Goal: Transaction & Acquisition: Purchase product/service

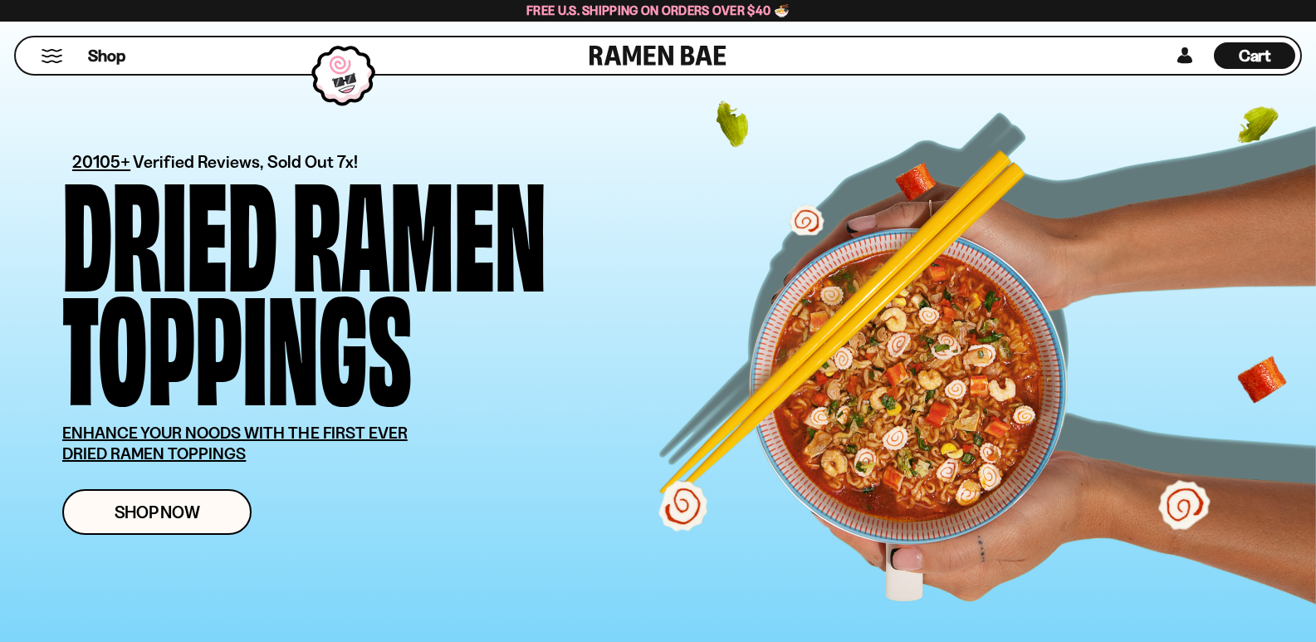
scroll to position [498, 0]
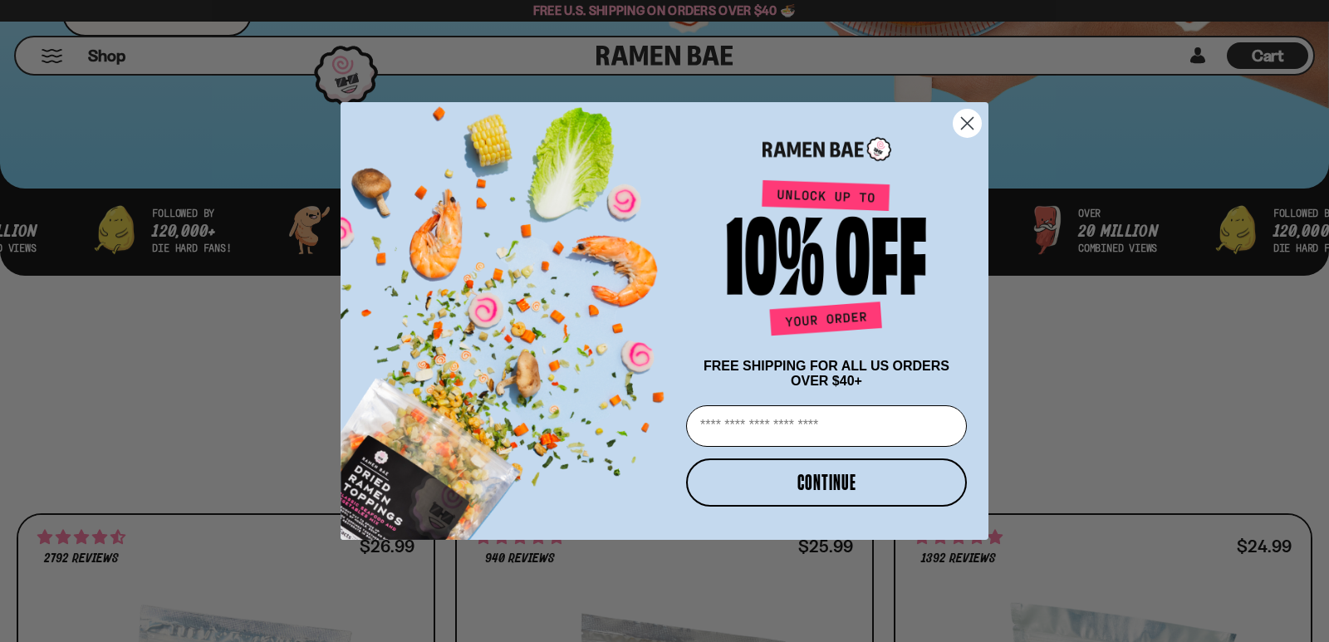
click at [974, 113] on circle "Close dialog" at bounding box center [966, 123] width 27 height 27
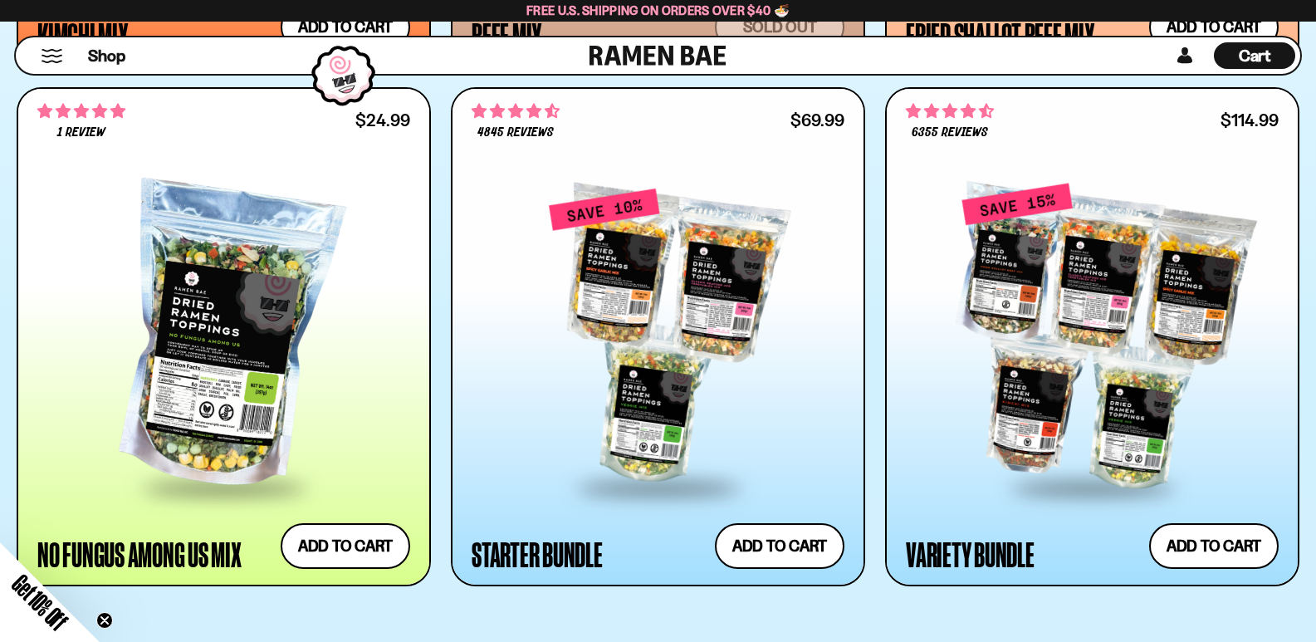
scroll to position [1993, 0]
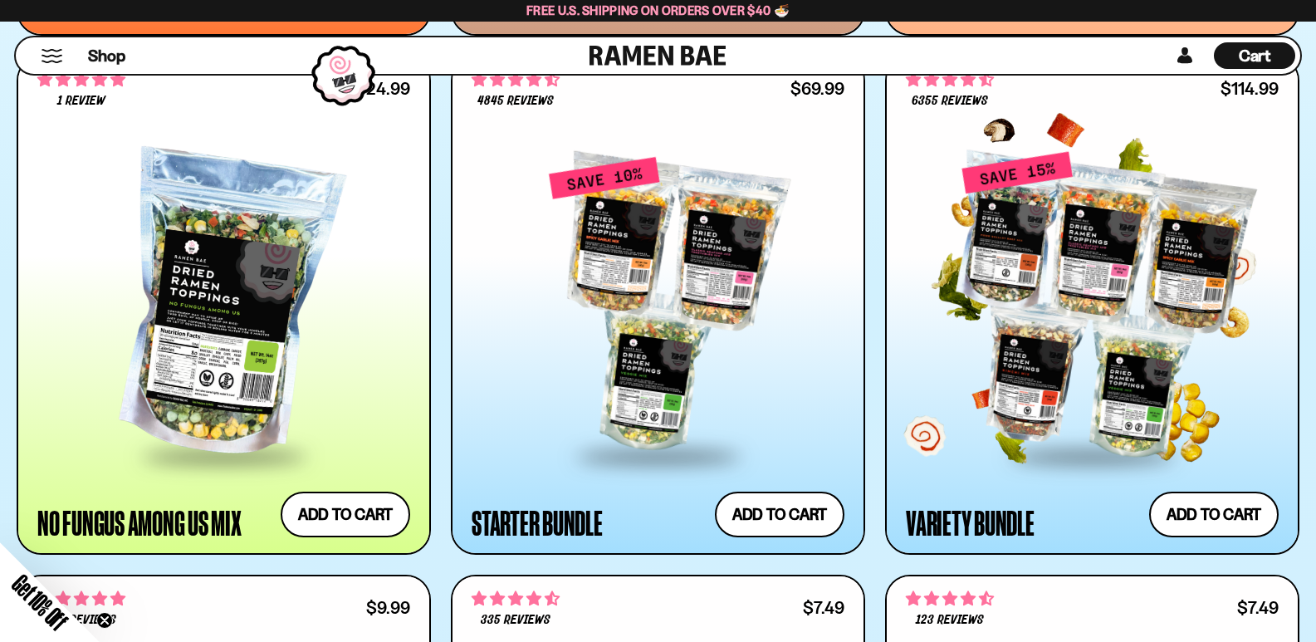
click at [1021, 246] on div at bounding box center [1092, 305] width 373 height 298
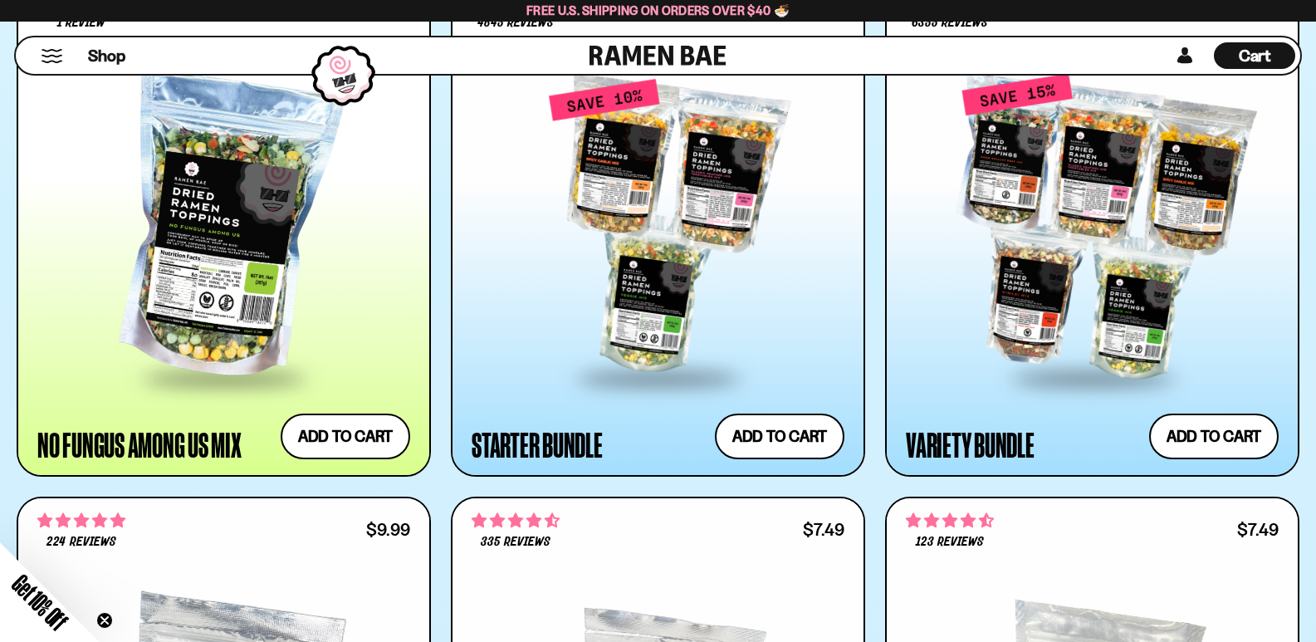
scroll to position [1988, 0]
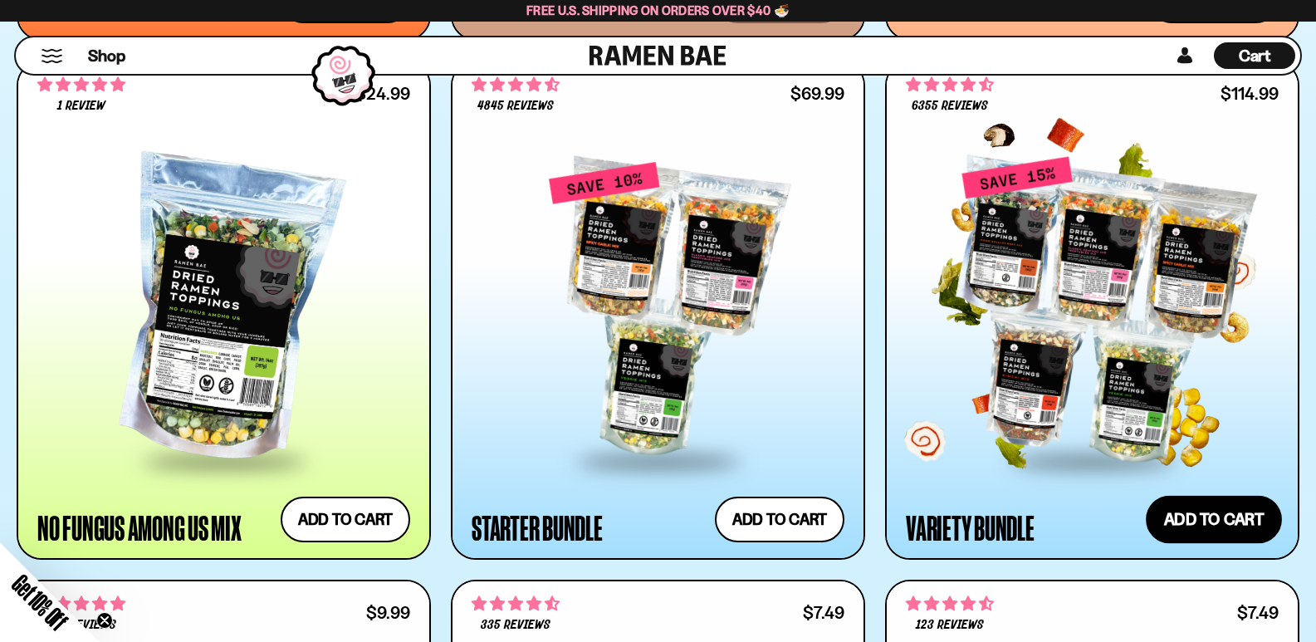
click at [1230, 530] on button "Add to cart Add — Regular price $114.99 Regular price $135.95 USD Sale price $1…" at bounding box center [1214, 519] width 136 height 48
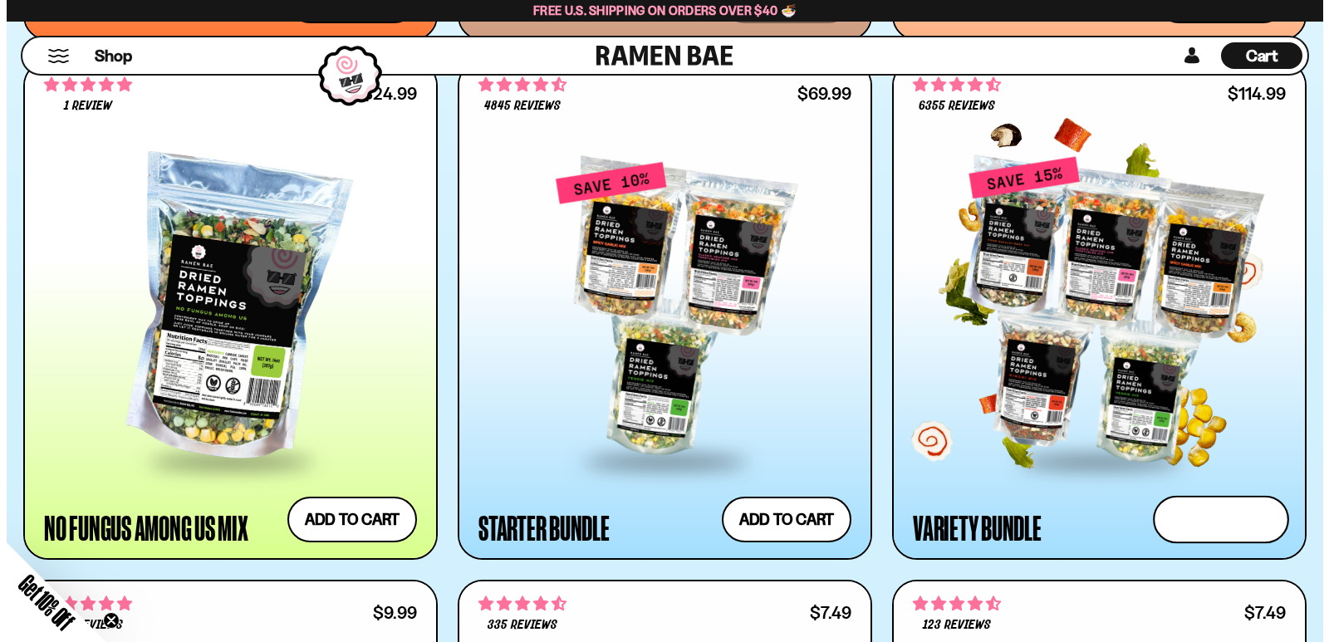
scroll to position [1993, 0]
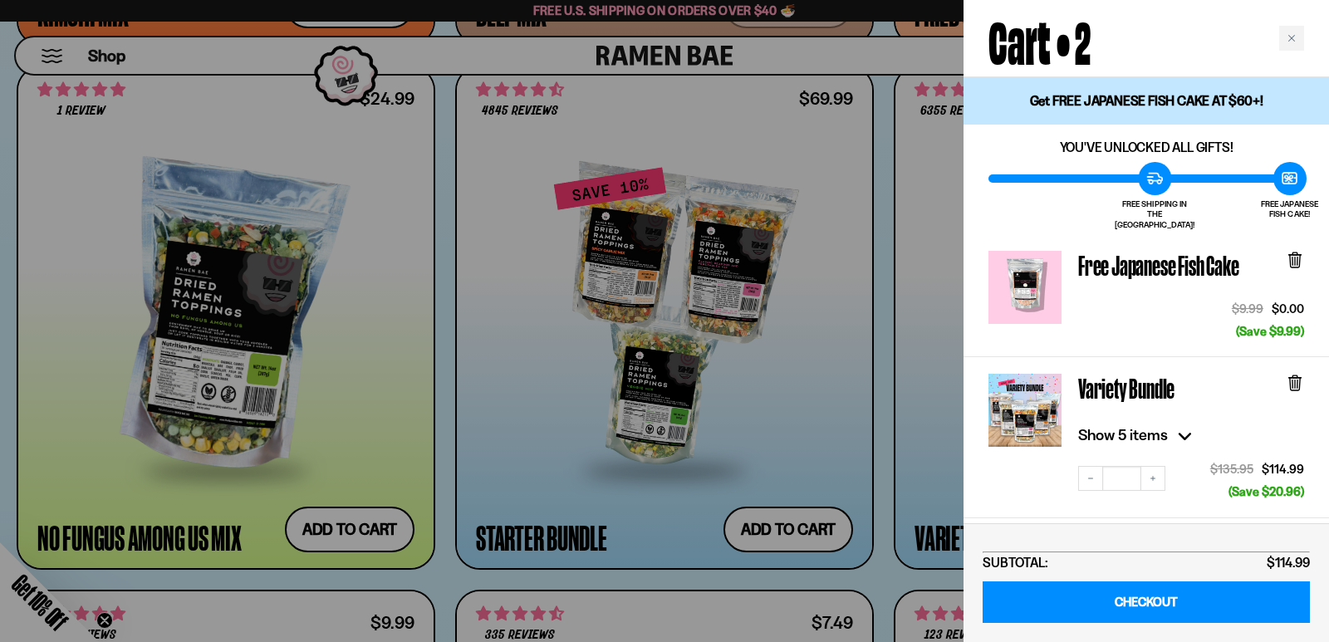
click at [1304, 253] on div "Free Japanese Fish Cake $9.99 $0.00 (Save $9.99)" at bounding box center [1145, 295] width 365 height 123
click at [1296, 256] on icon at bounding box center [1295, 261] width 10 height 12
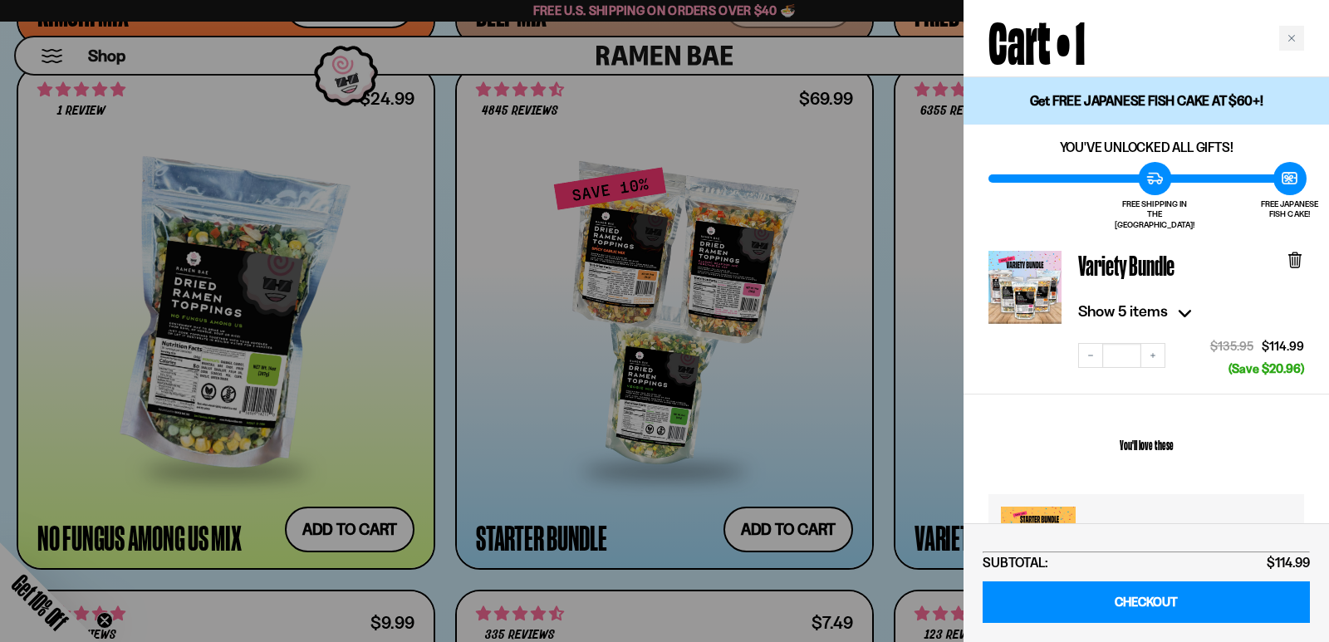
click at [1291, 255] on icon at bounding box center [1295, 261] width 10 height 12
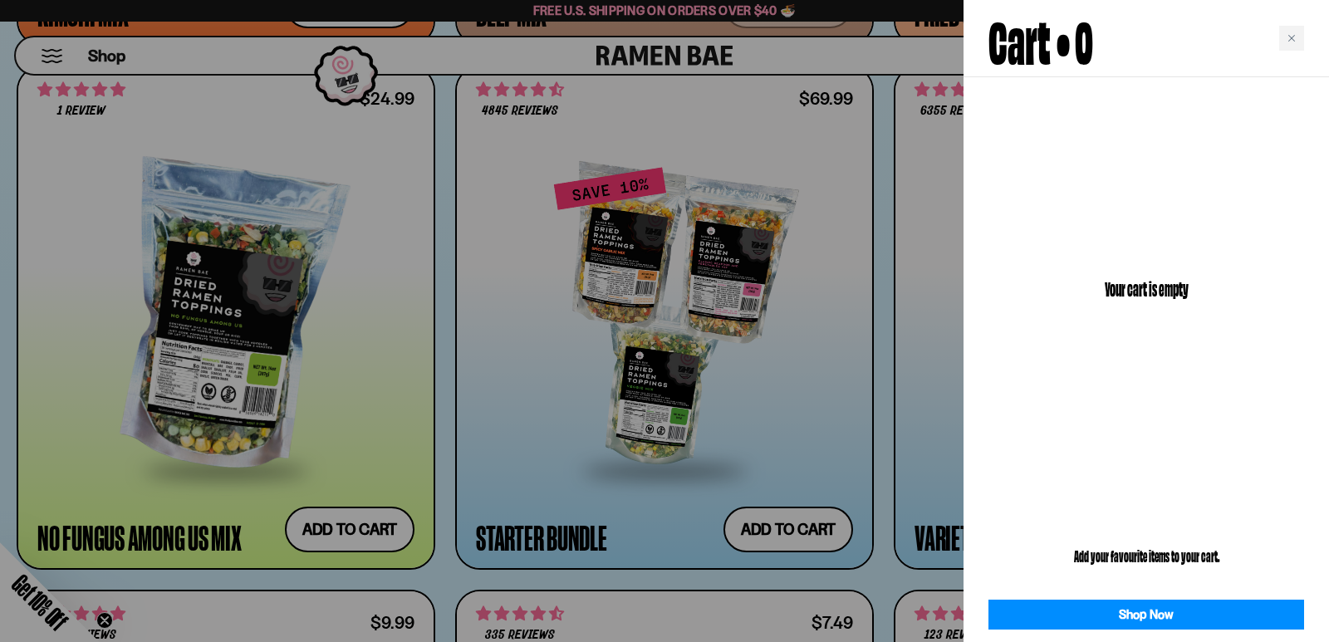
click at [855, 401] on div at bounding box center [664, 321] width 1329 height 642
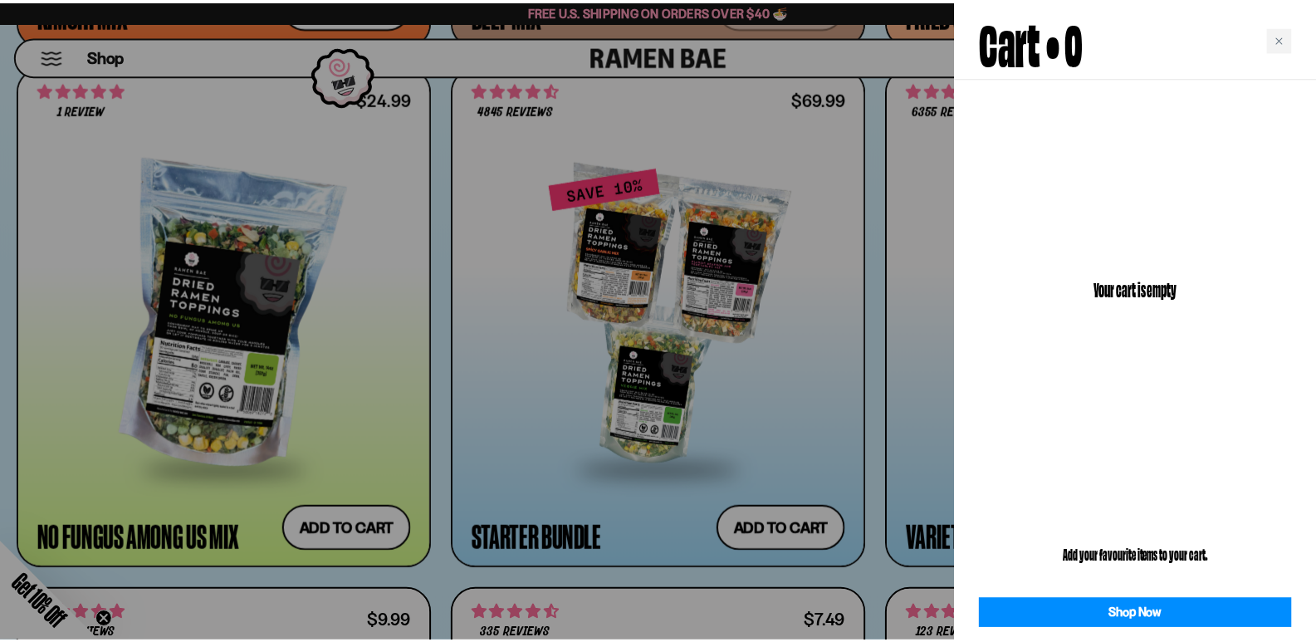
scroll to position [1988, 0]
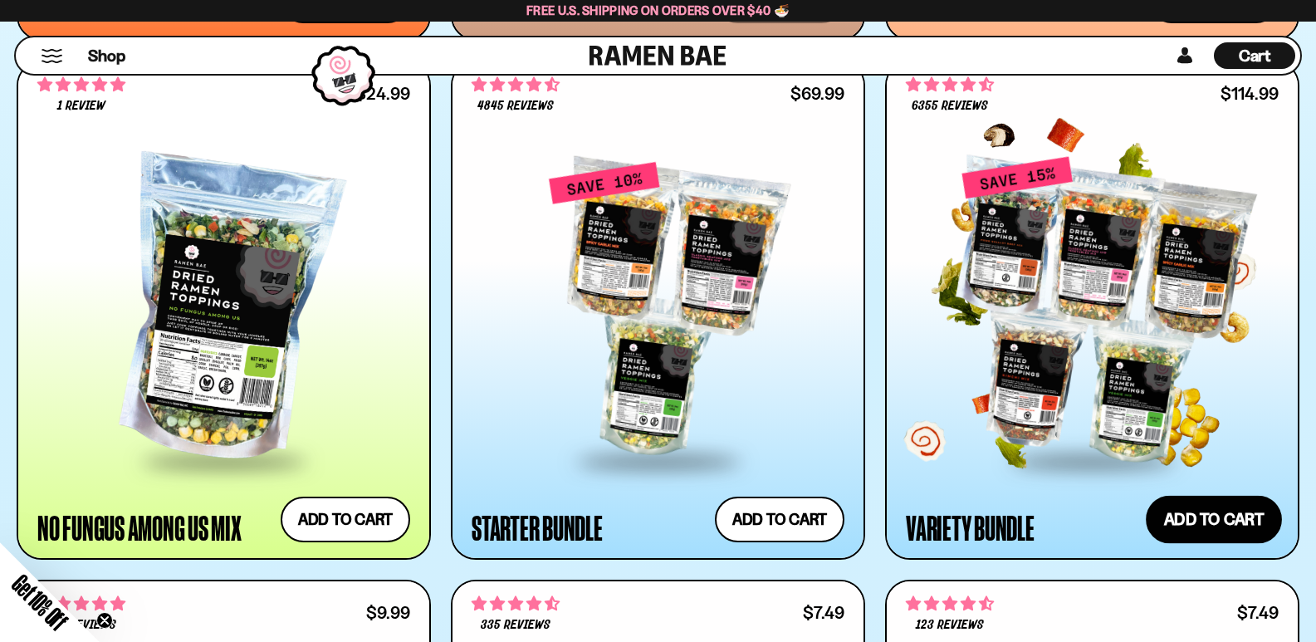
click at [1215, 520] on button "Add to cart Add — Regular price $114.99 Regular price $135.95 USD Sale price $1…" at bounding box center [1214, 519] width 136 height 48
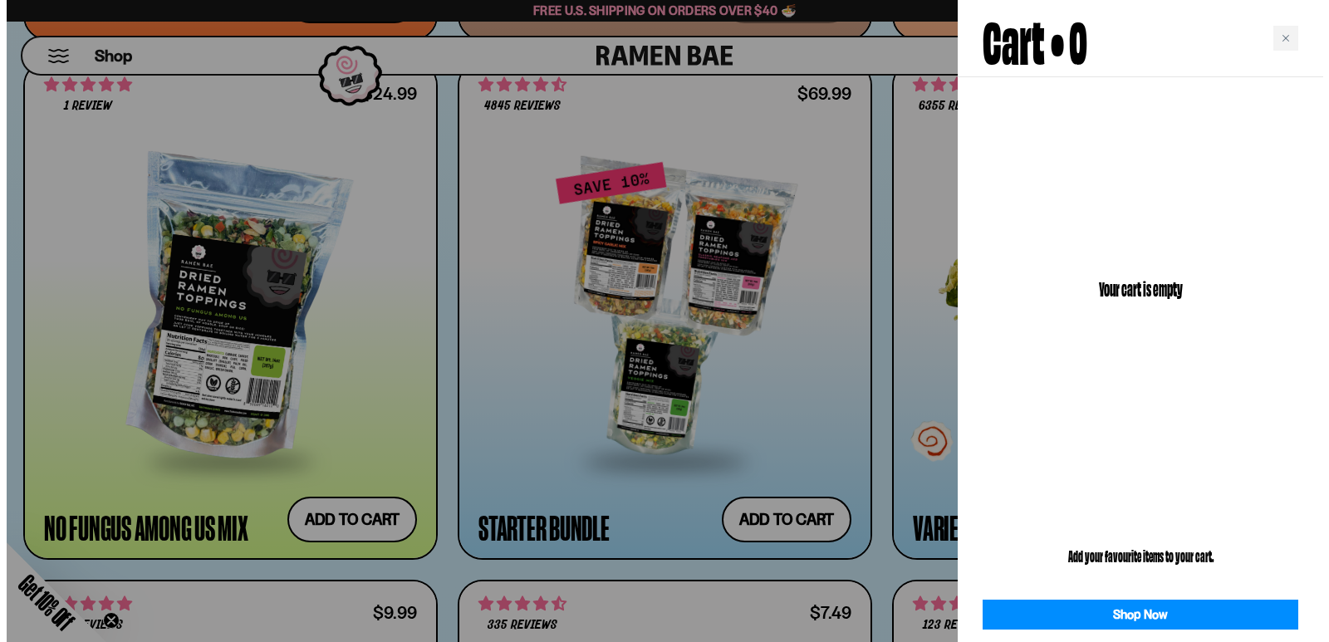
scroll to position [1993, 0]
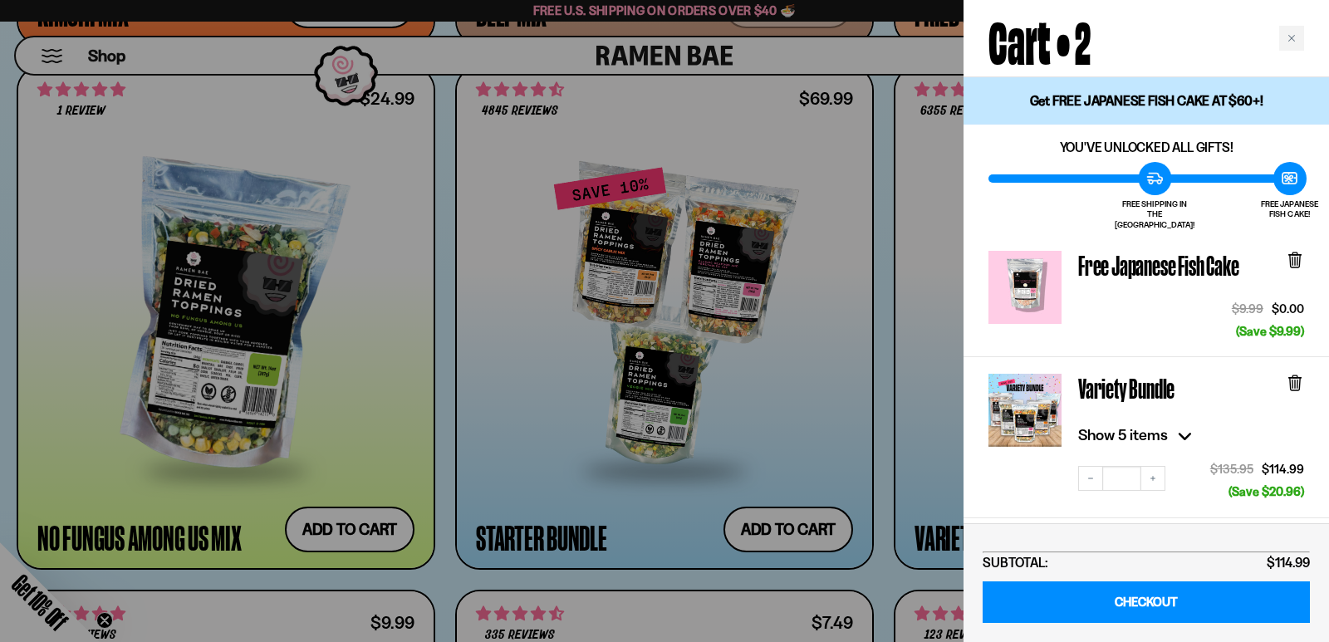
click at [1300, 255] on icon at bounding box center [1295, 261] width 10 height 12
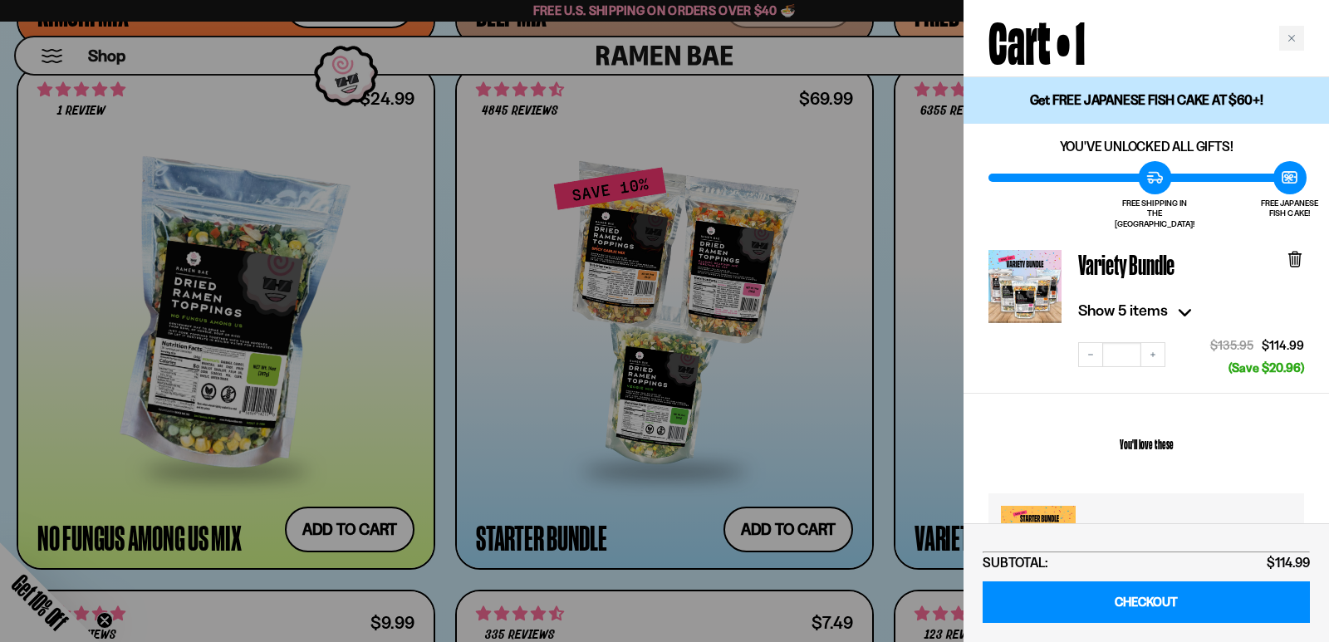
scroll to position [0, 0]
click at [1292, 252] on icon at bounding box center [1294, 258] width 5 height 12
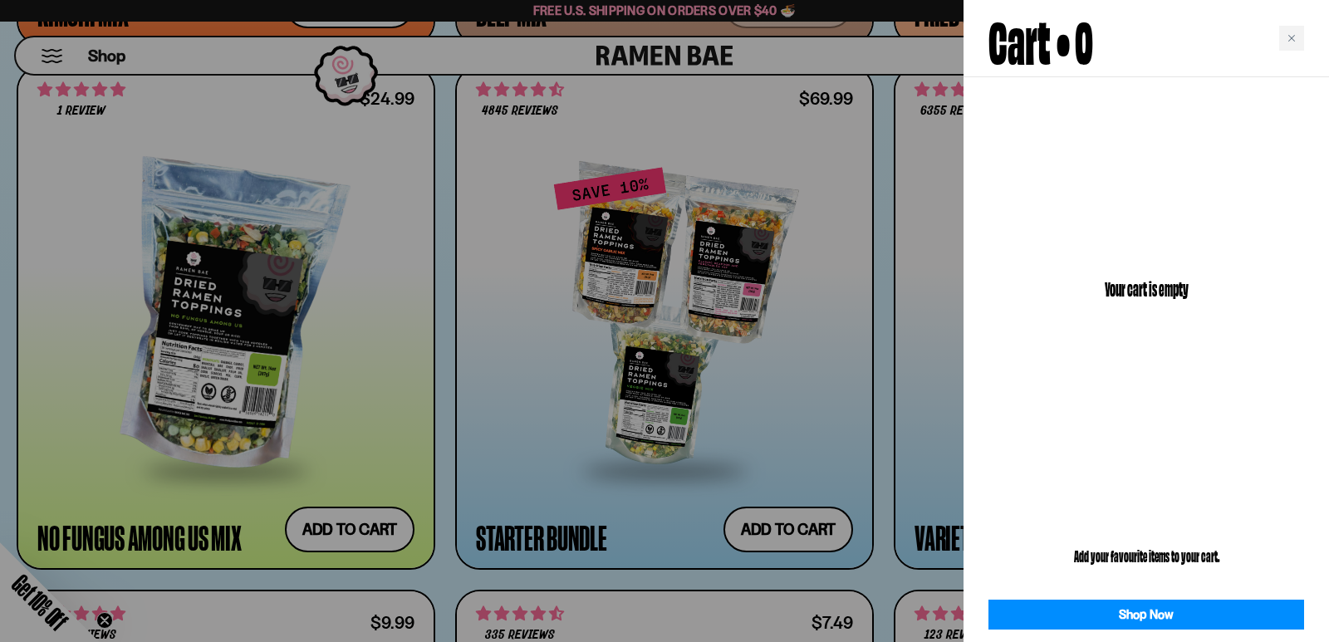
click at [938, 308] on div at bounding box center [664, 321] width 1329 height 642
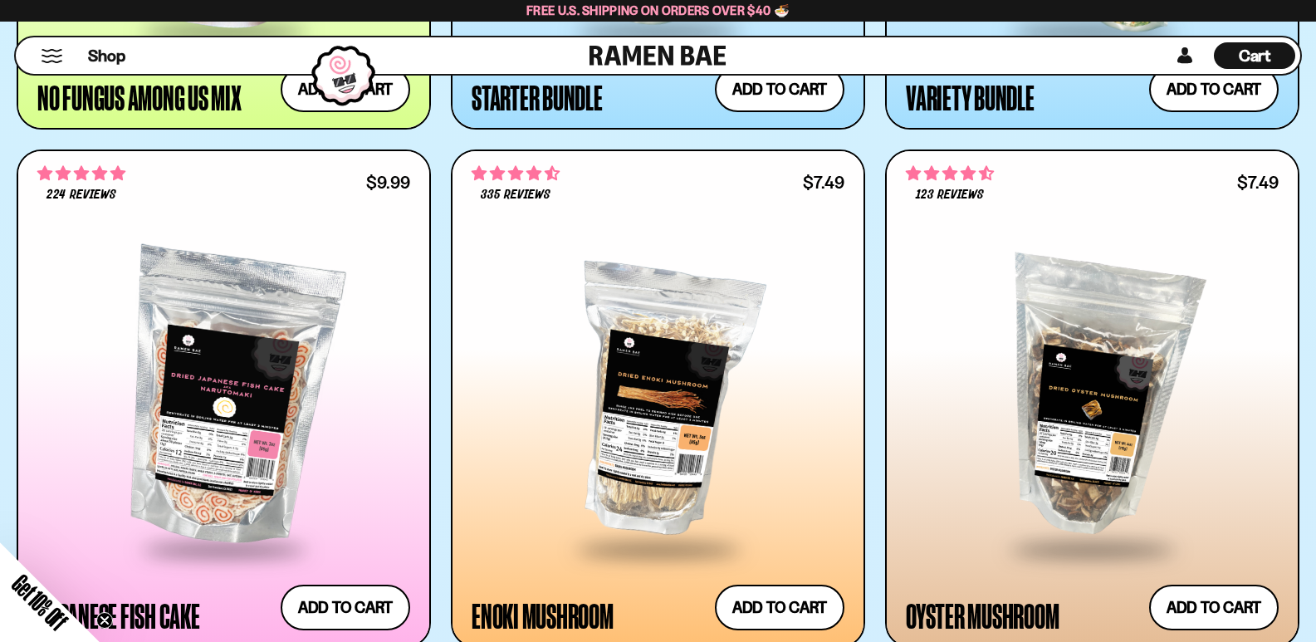
scroll to position [2154, 0]
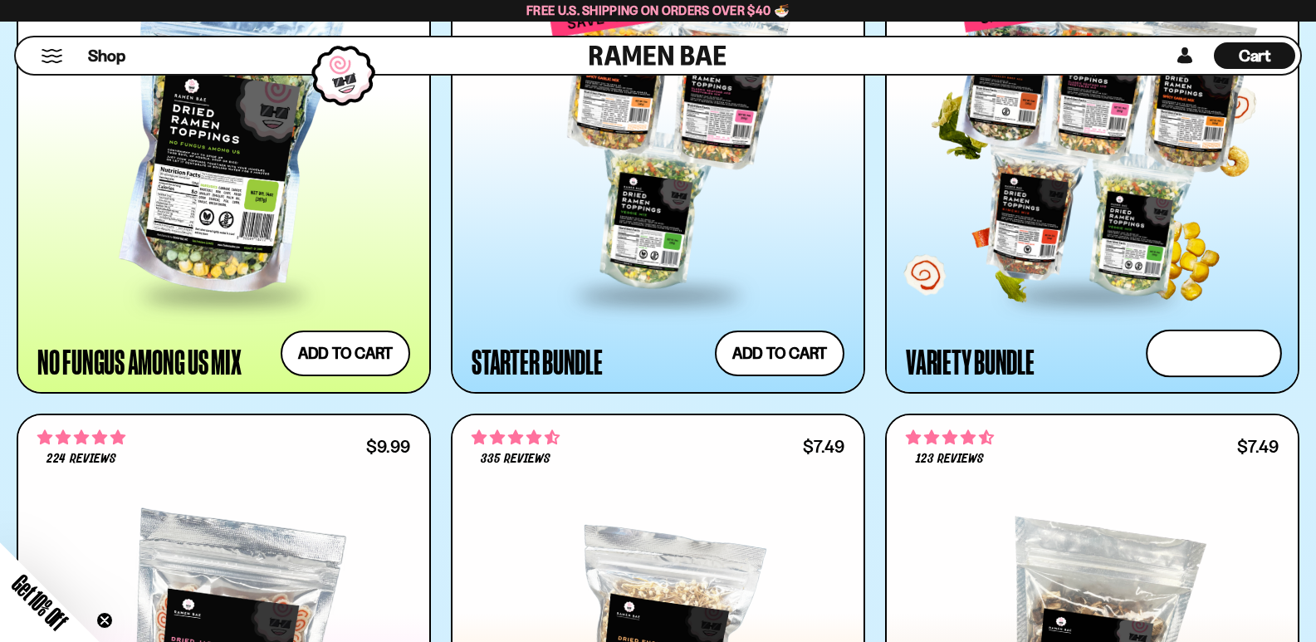
click at [1212, 346] on button "Add to cart Add — Regular price $114.99 Regular price $135.95 USD Sale price $1…" at bounding box center [1214, 353] width 136 height 48
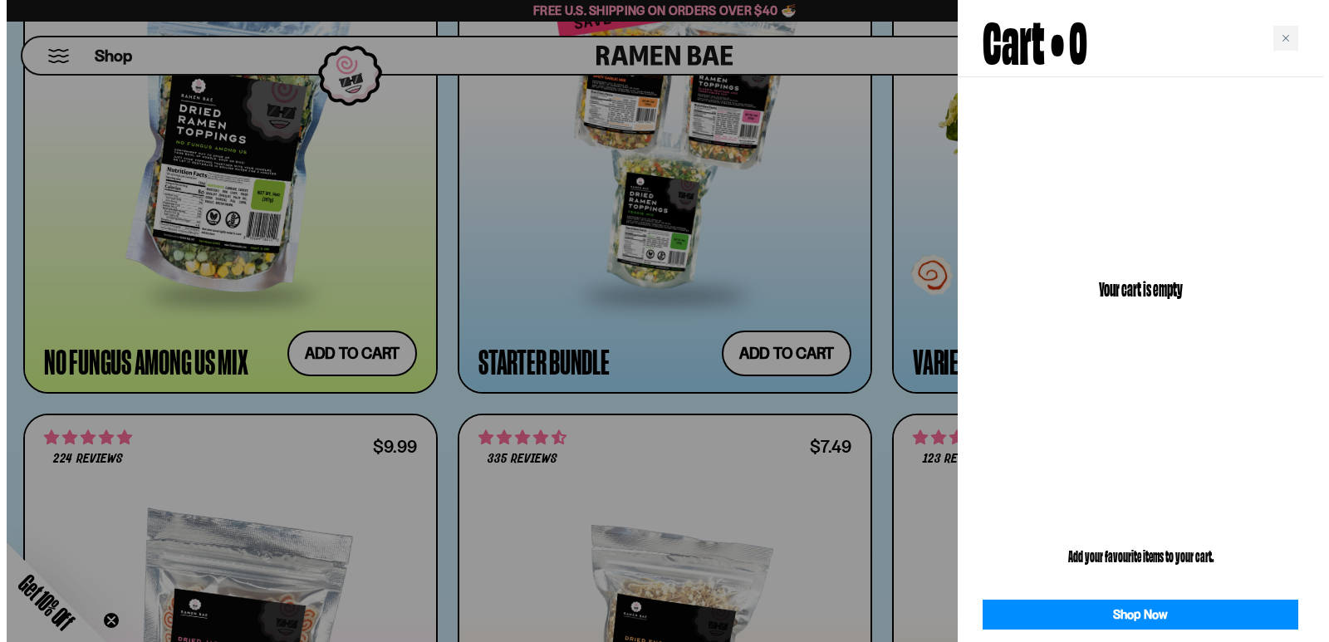
scroll to position [2164, 0]
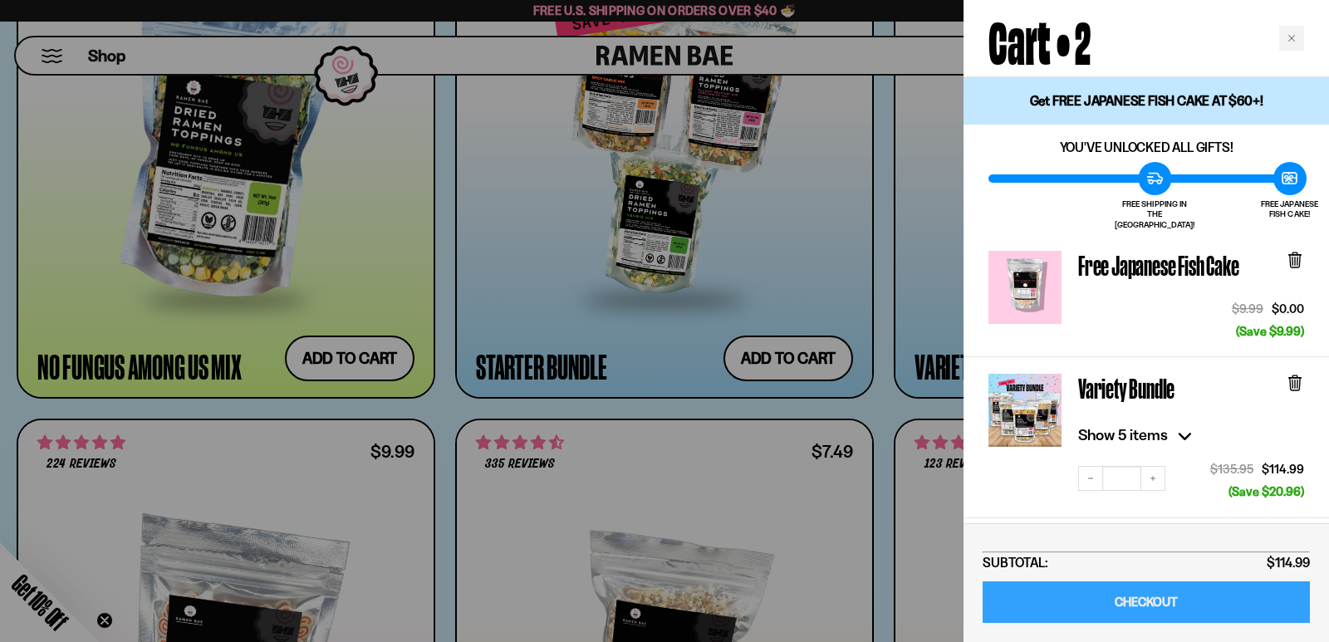
click at [1205, 608] on link "CHECKOUT" at bounding box center [1145, 602] width 327 height 42
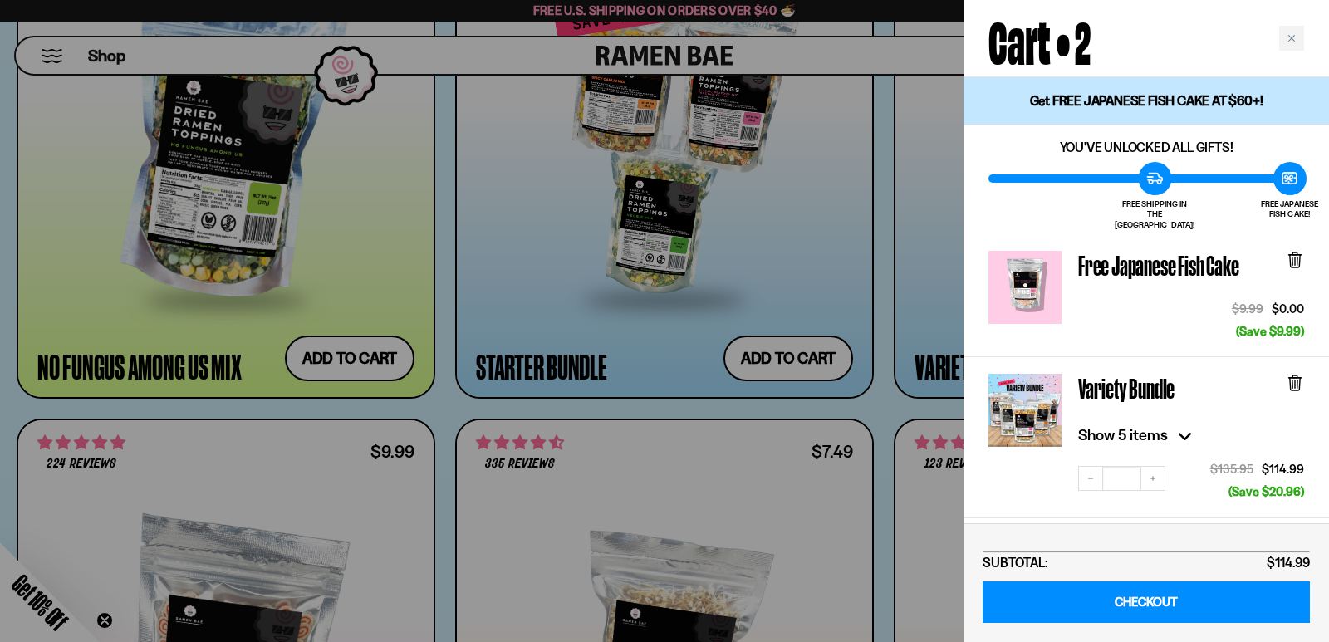
click at [715, 139] on div at bounding box center [664, 321] width 1329 height 642
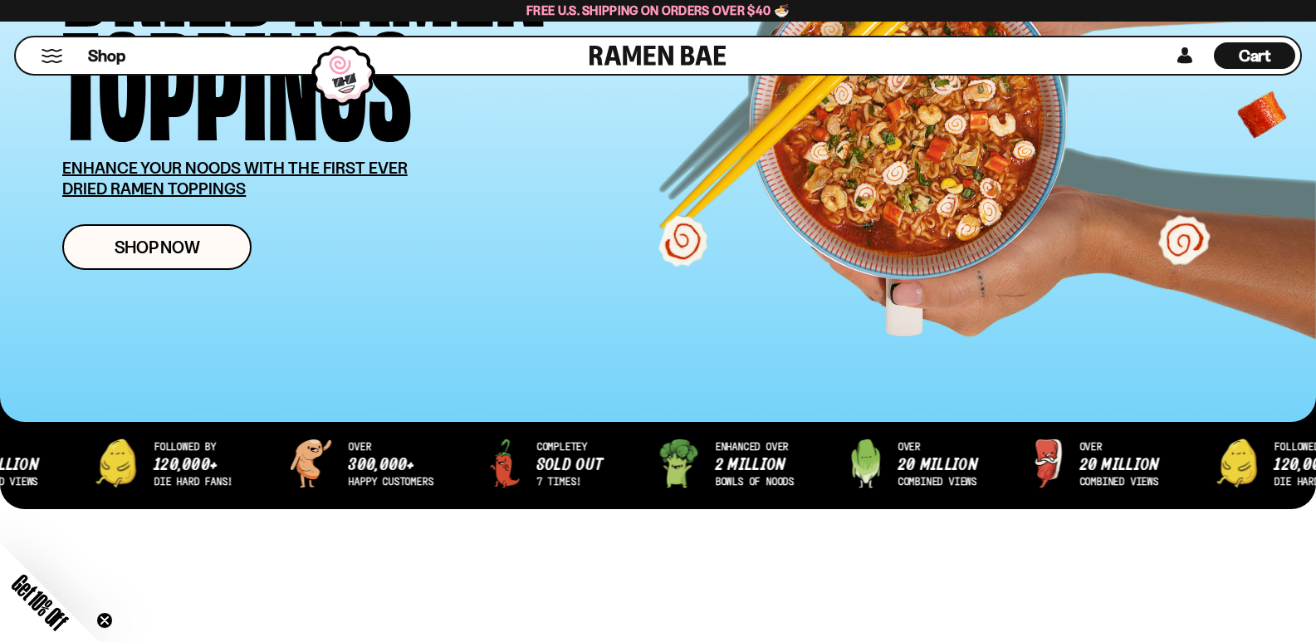
scroll to position [498, 0]
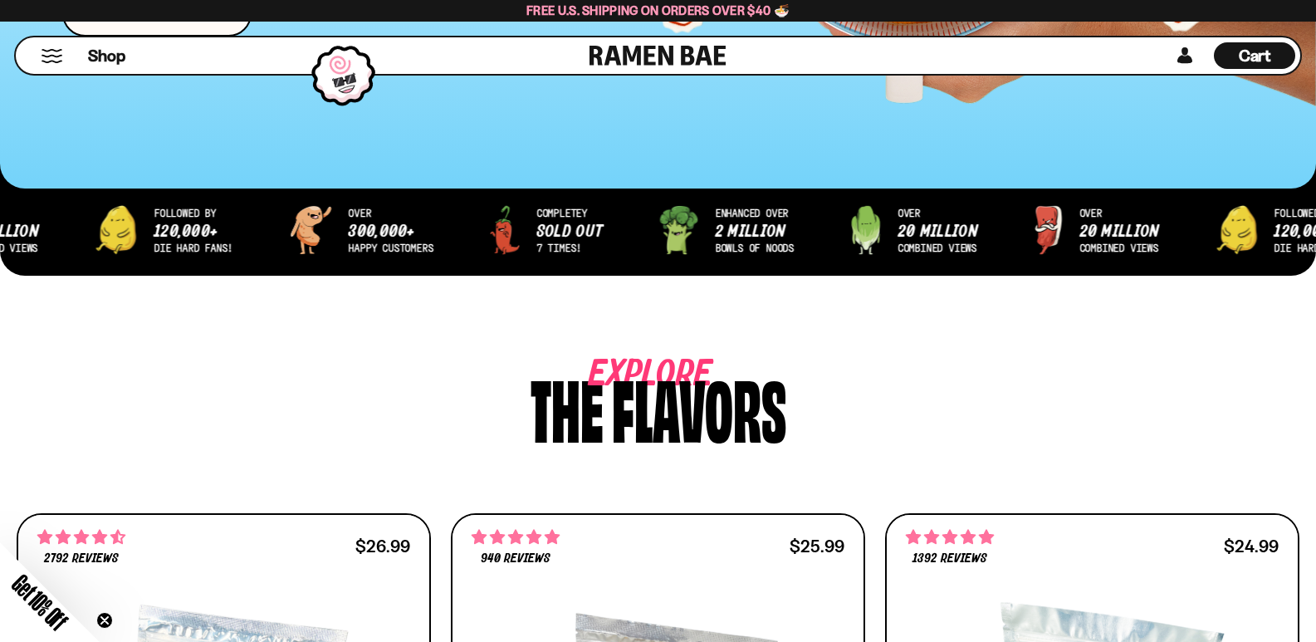
click at [25, 619] on div "Get 10% Off" at bounding box center [19, 622] width 161 height 161
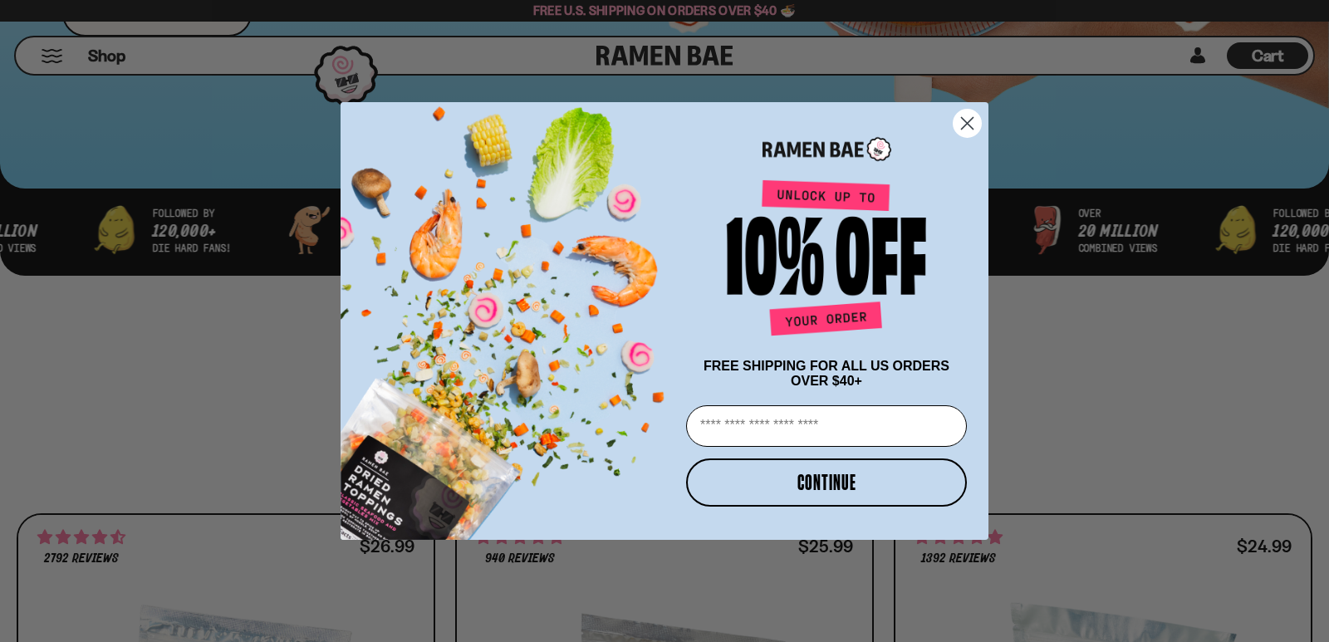
click at [738, 434] on input "Email" at bounding box center [826, 426] width 281 height 42
type input "**********"
click at [730, 483] on button "CONTINUE" at bounding box center [826, 482] width 281 height 48
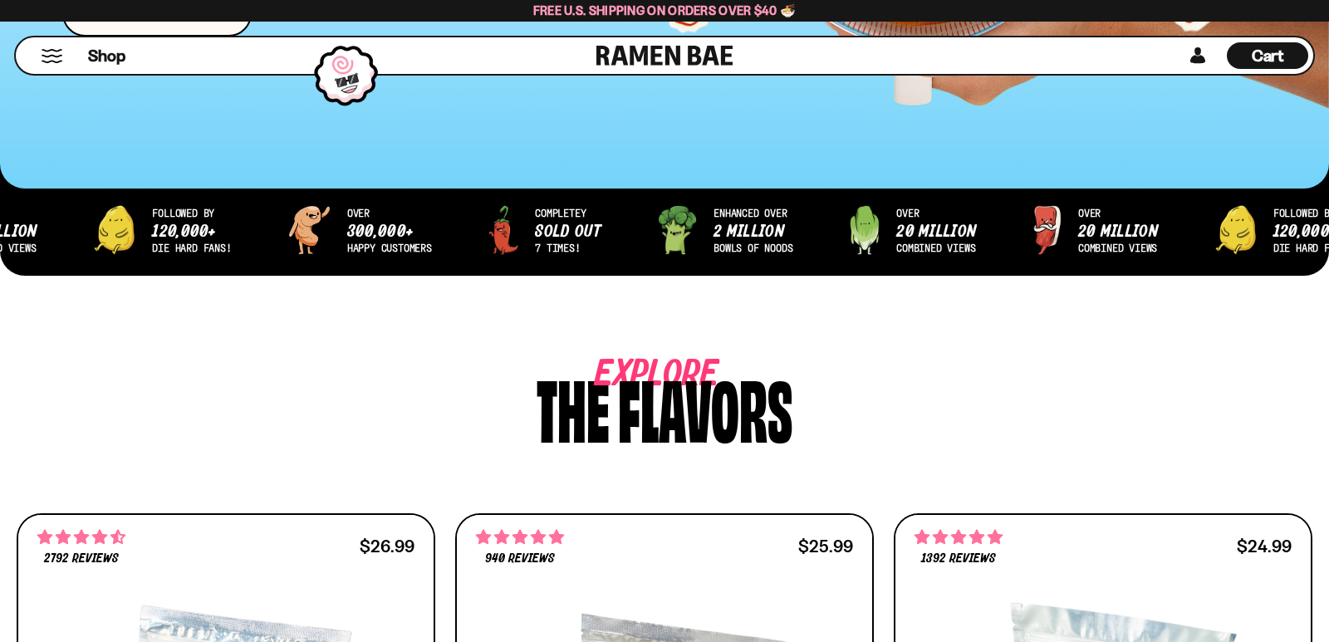
click at [1219, 134] on div "Close dialog Thanks for subscribing! Use code " Welcome5 " for 5% off 1 bag! Us…" at bounding box center [664, 321] width 1329 height 642
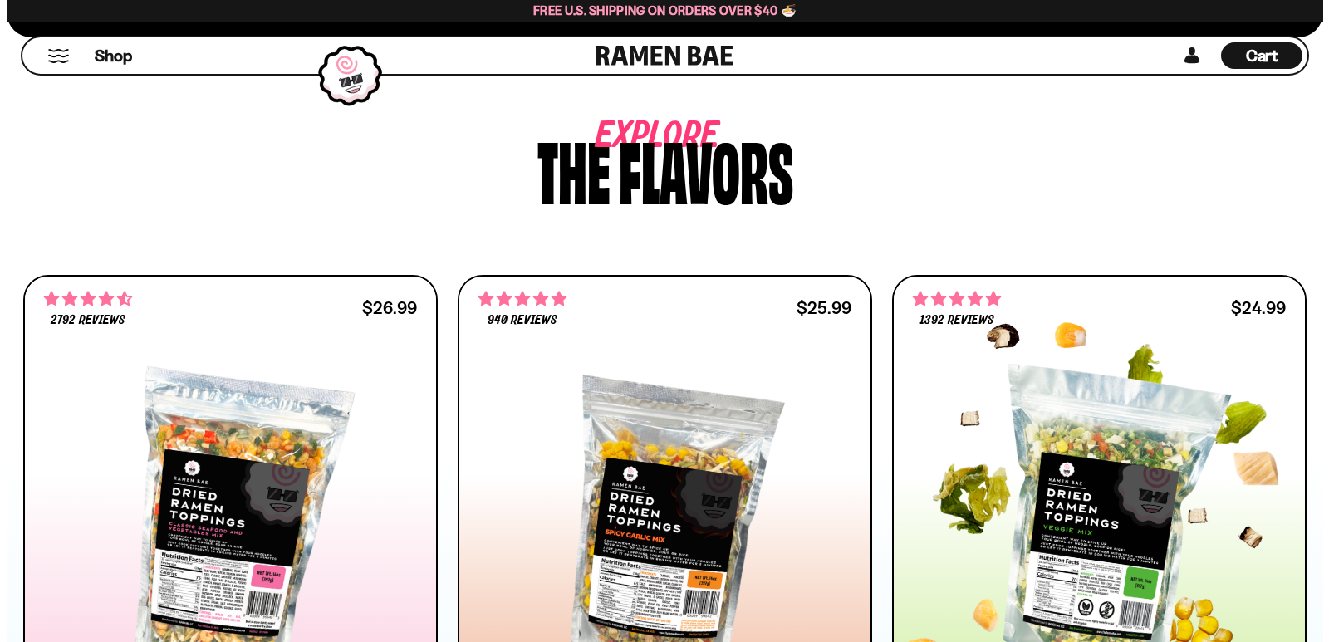
scroll to position [1246, 0]
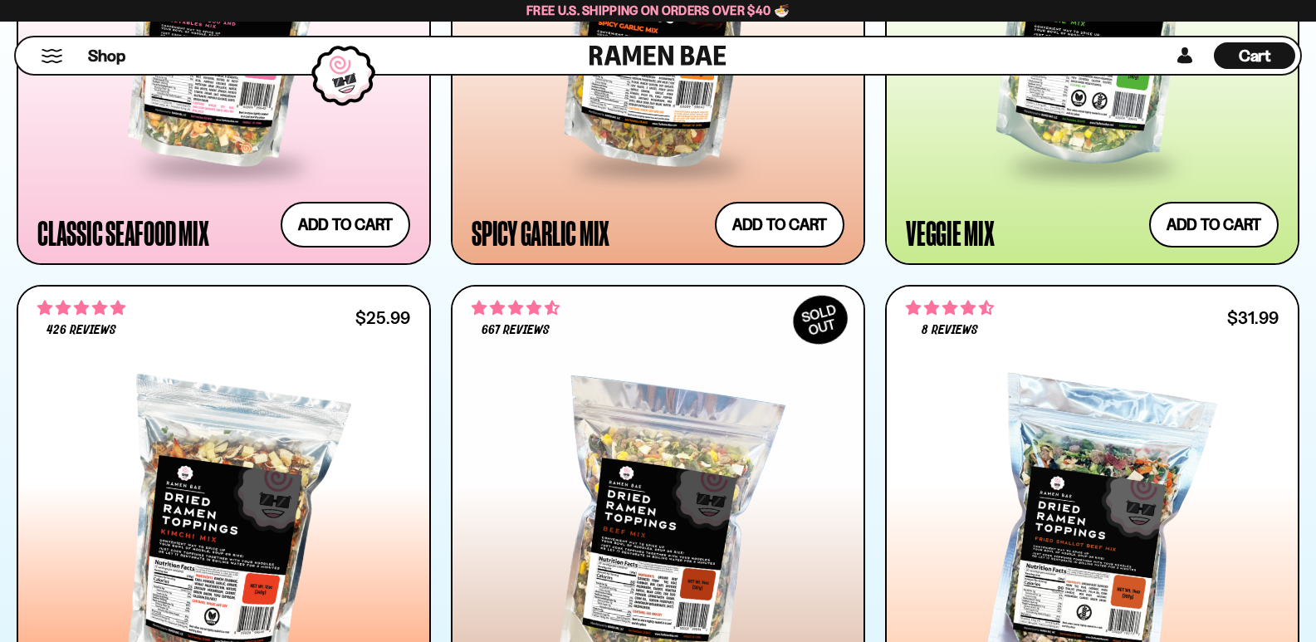
click at [1252, 43] on div "Cart D0381C2F-513E-4F90-8A41-6F0A75DCBAAA" at bounding box center [1254, 55] width 81 height 27
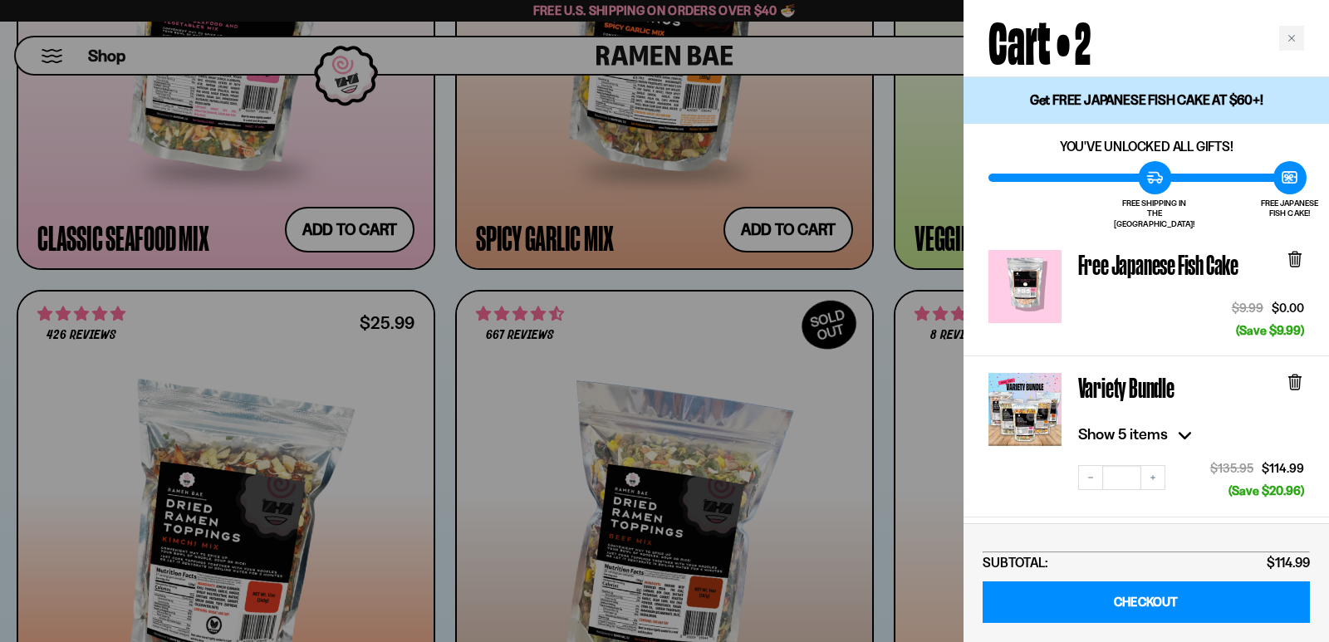
scroll to position [0, 0]
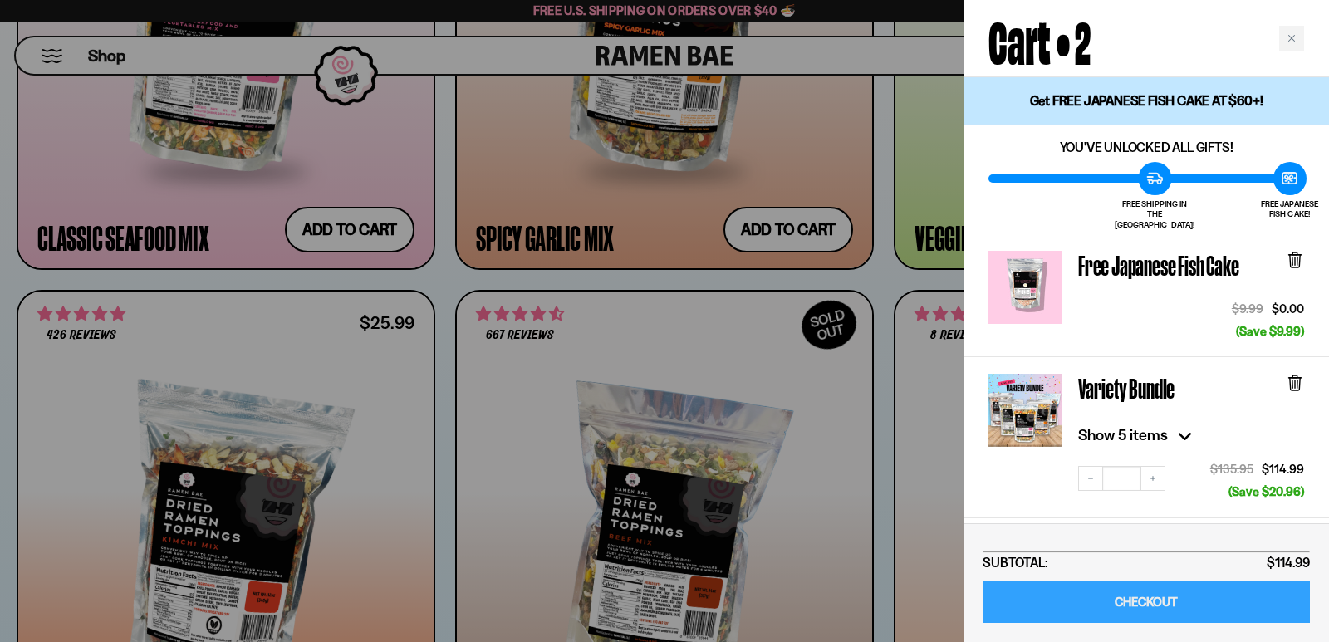
click at [1193, 605] on link "CHECKOUT" at bounding box center [1145, 602] width 327 height 42
